Goal: Find specific page/section: Find specific page/section

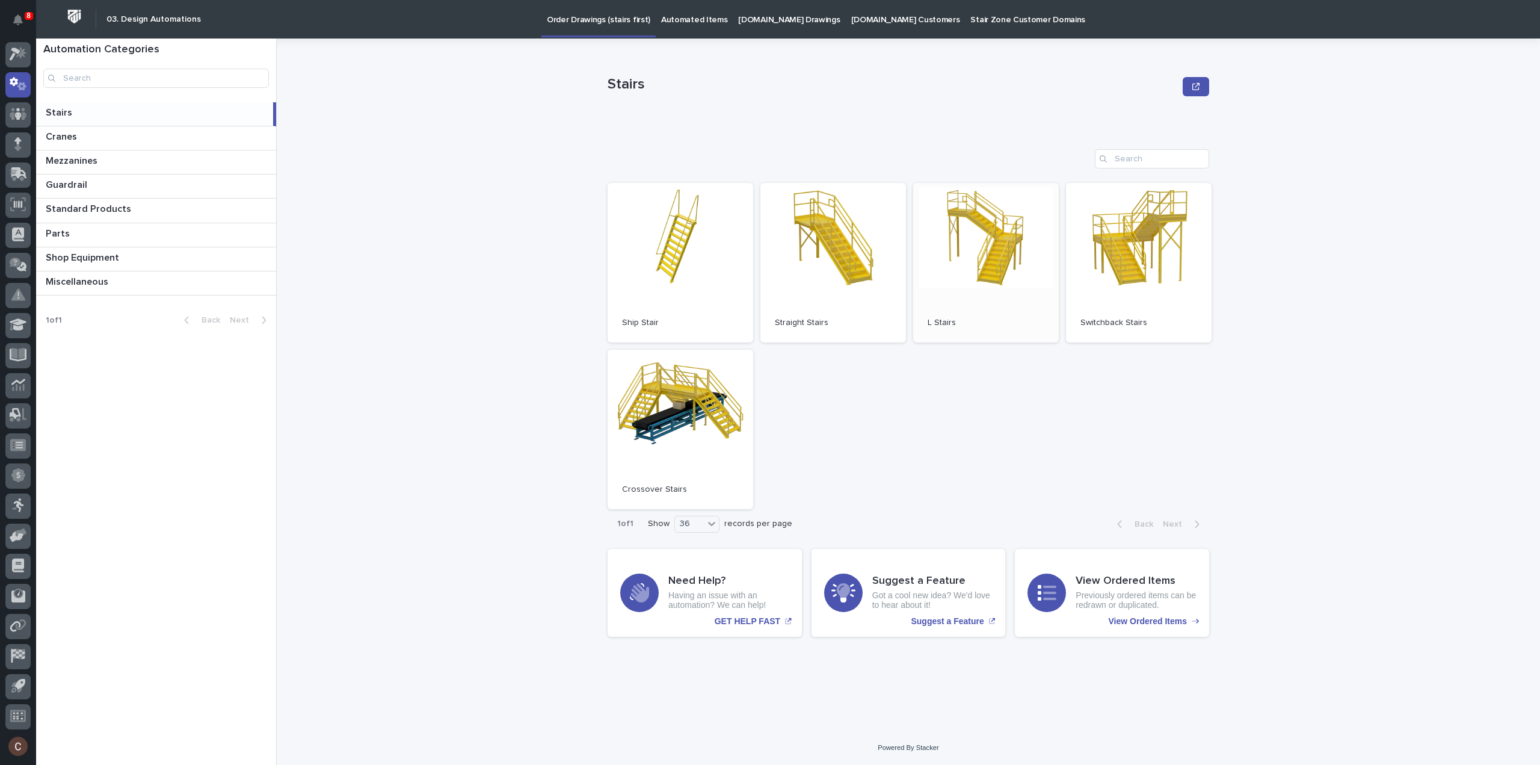
click at [979, 239] on link "Open" at bounding box center [986, 262] width 146 height 159
click at [837, 252] on link "Open" at bounding box center [834, 262] width 146 height 159
click at [818, 263] on link "Open" at bounding box center [834, 262] width 146 height 159
click at [705, 21] on p "Automated Items" at bounding box center [694, 12] width 66 height 25
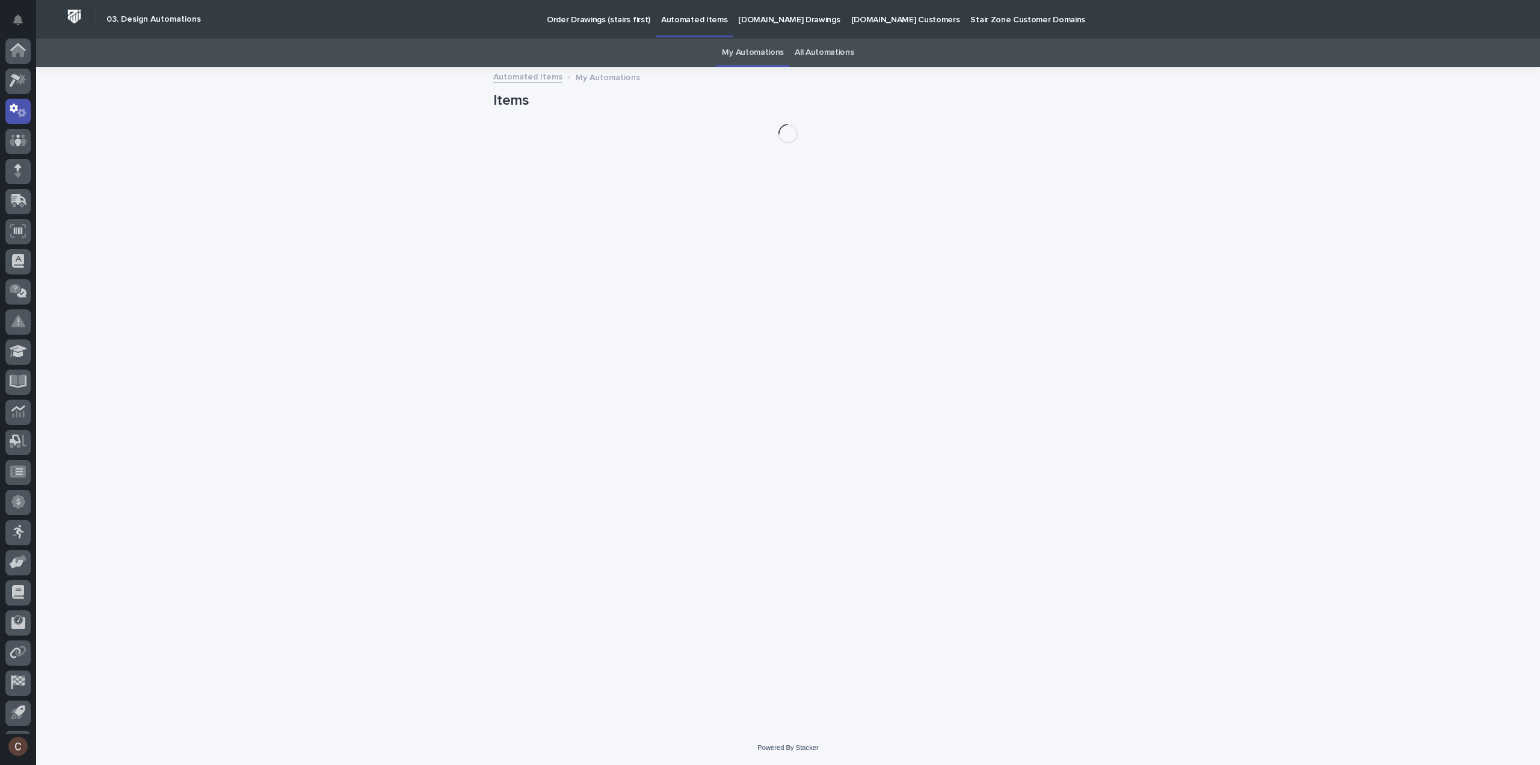
scroll to position [26, 0]
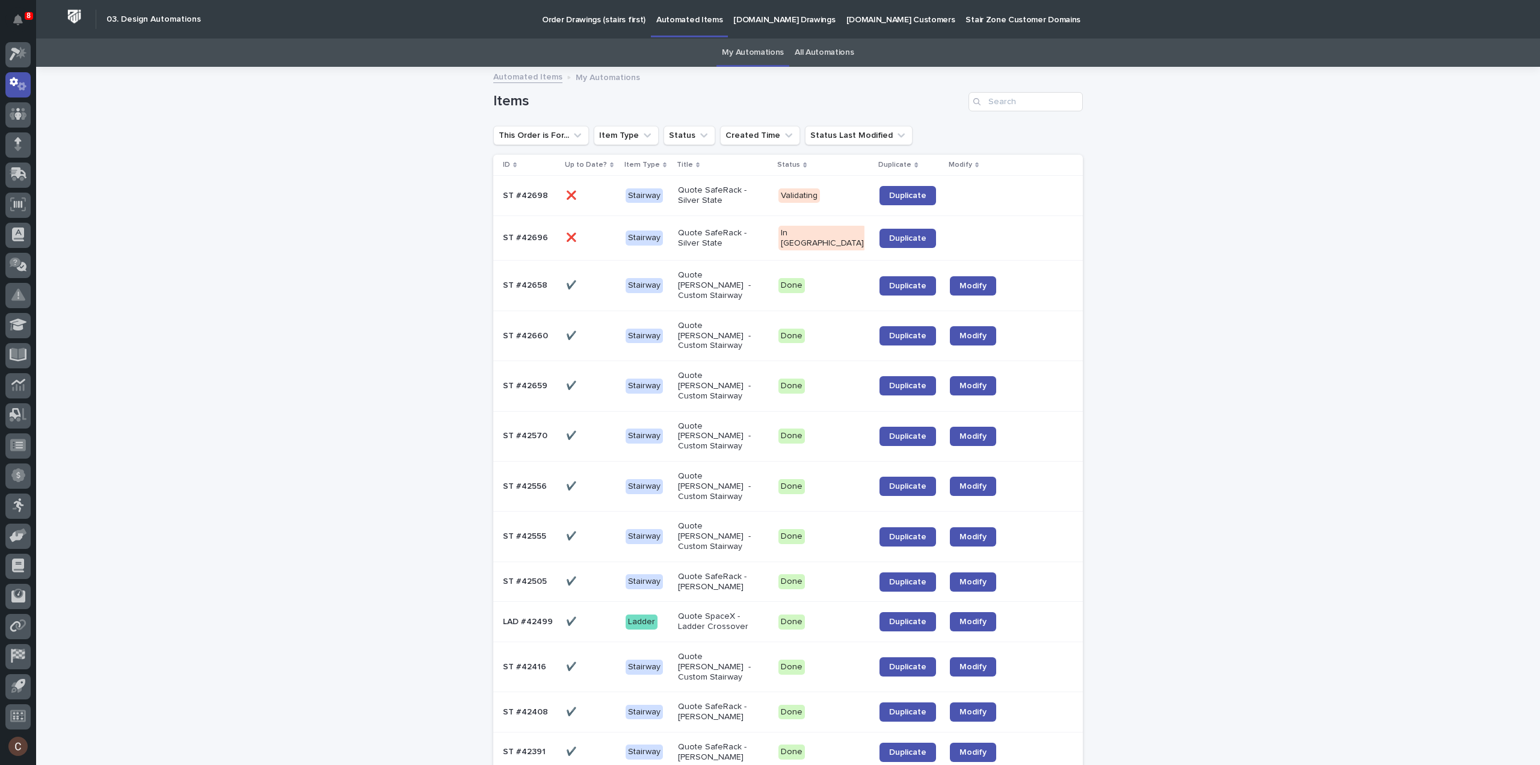
click at [833, 51] on link "All Automations" at bounding box center [824, 53] width 59 height 28
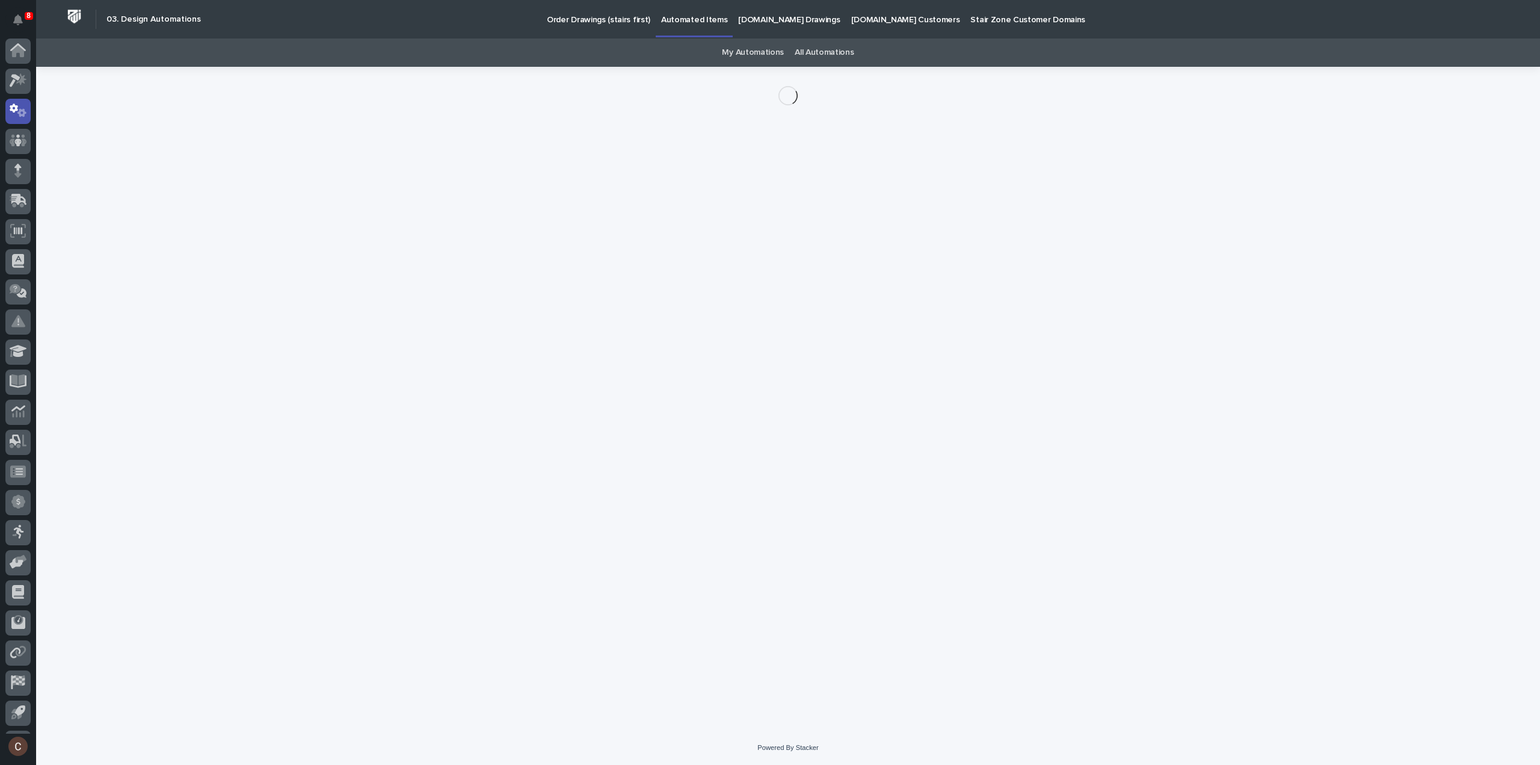
scroll to position [26, 0]
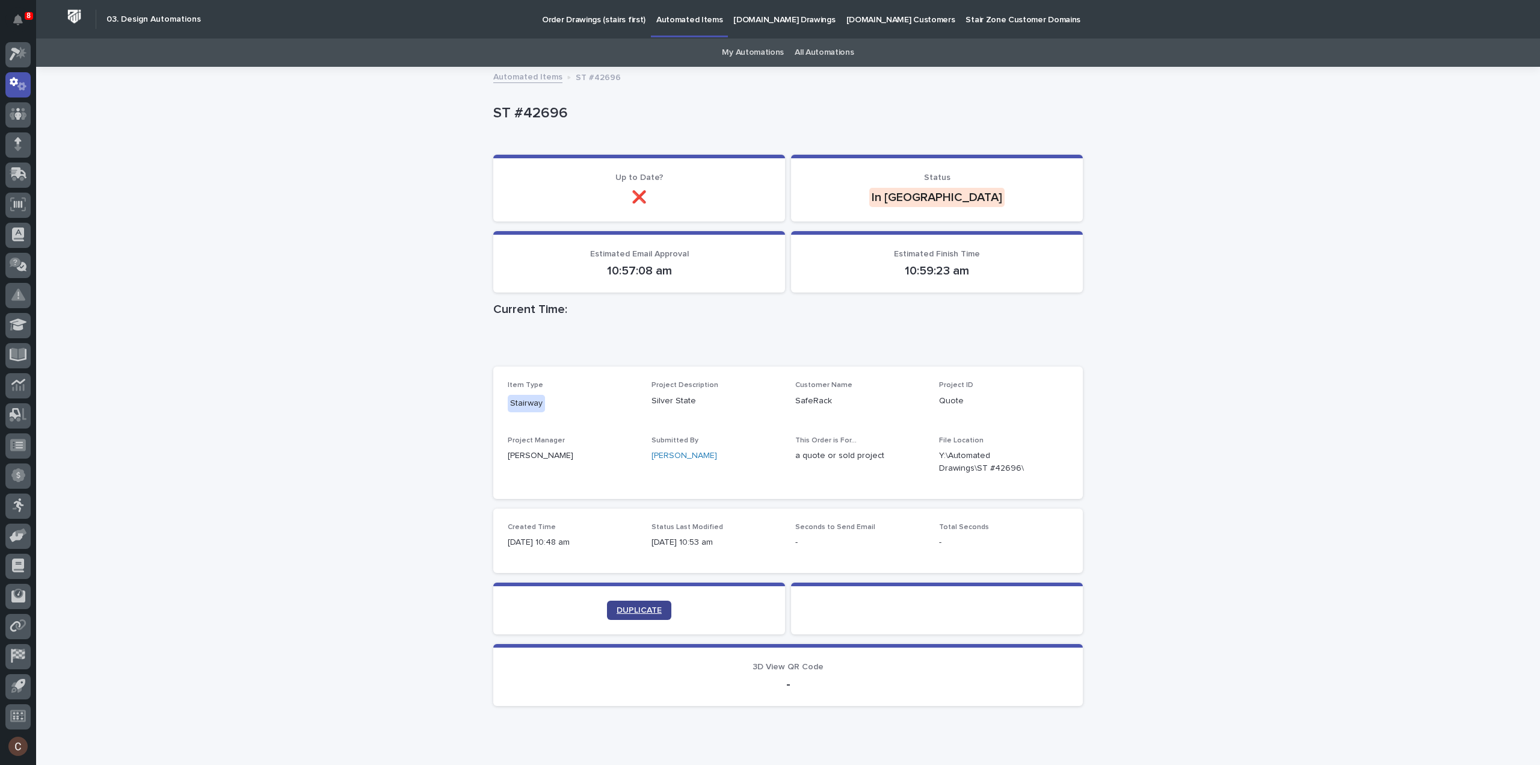
click at [607, 611] on link "DUPLICATE" at bounding box center [639, 609] width 64 height 19
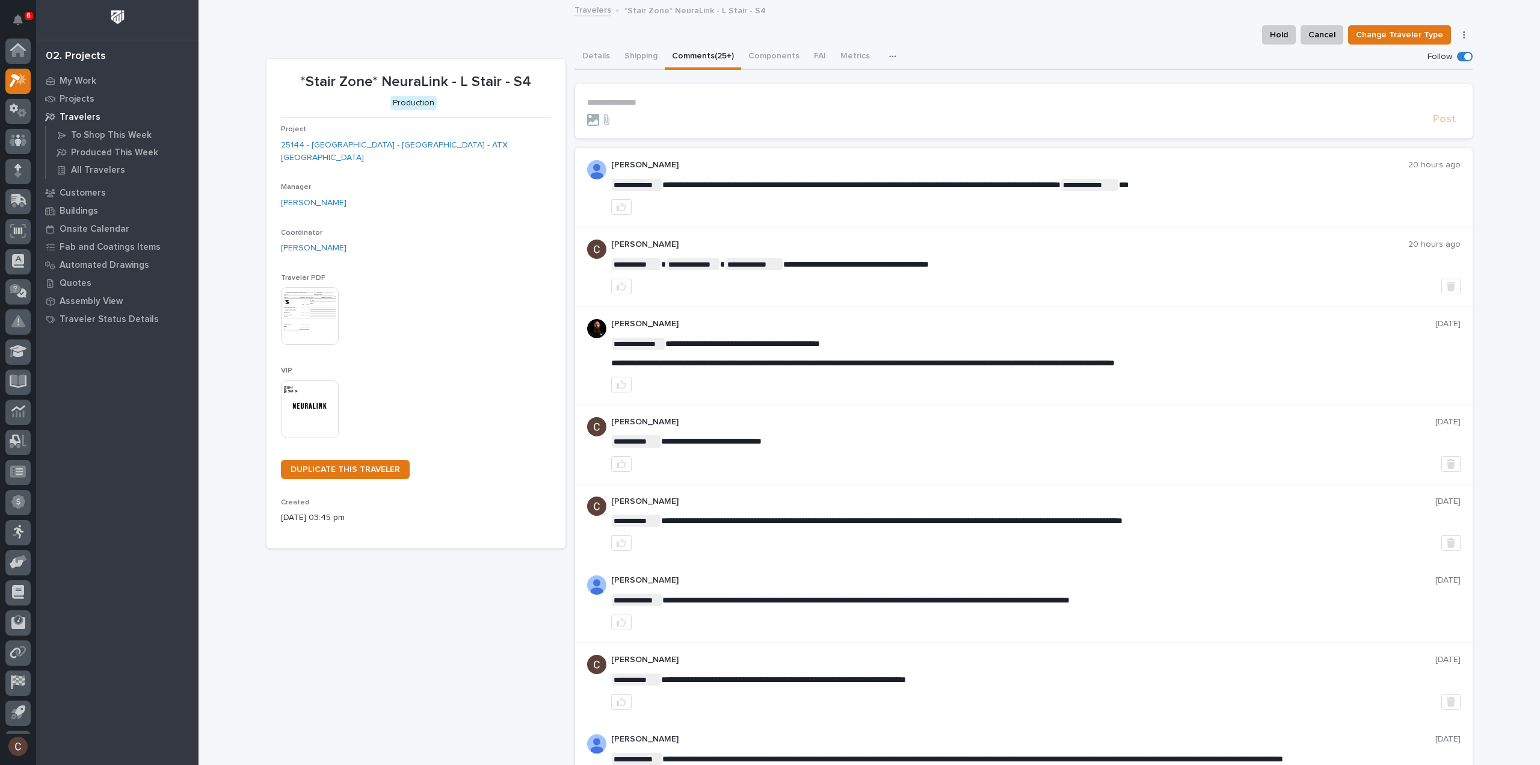
scroll to position [26, 0]
